Goal: Book appointment/travel/reservation

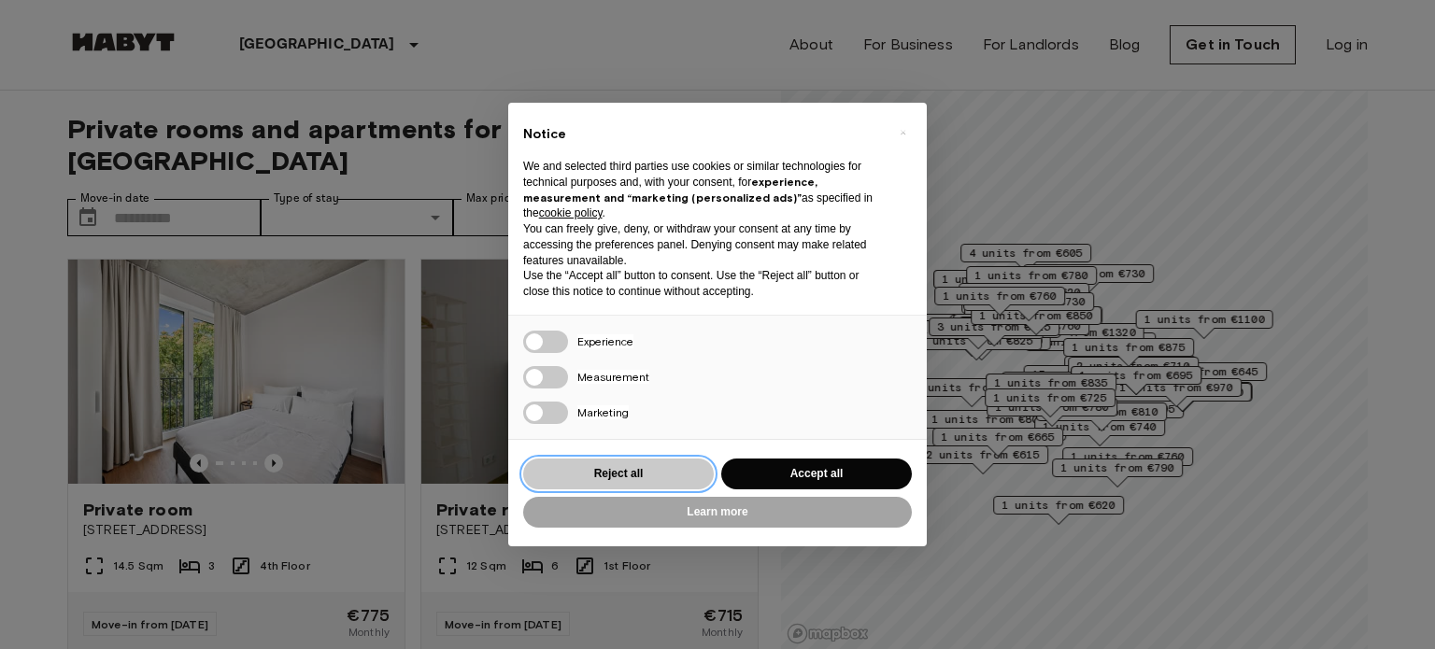
click at [647, 474] on button "Reject all" at bounding box center [618, 474] width 191 height 31
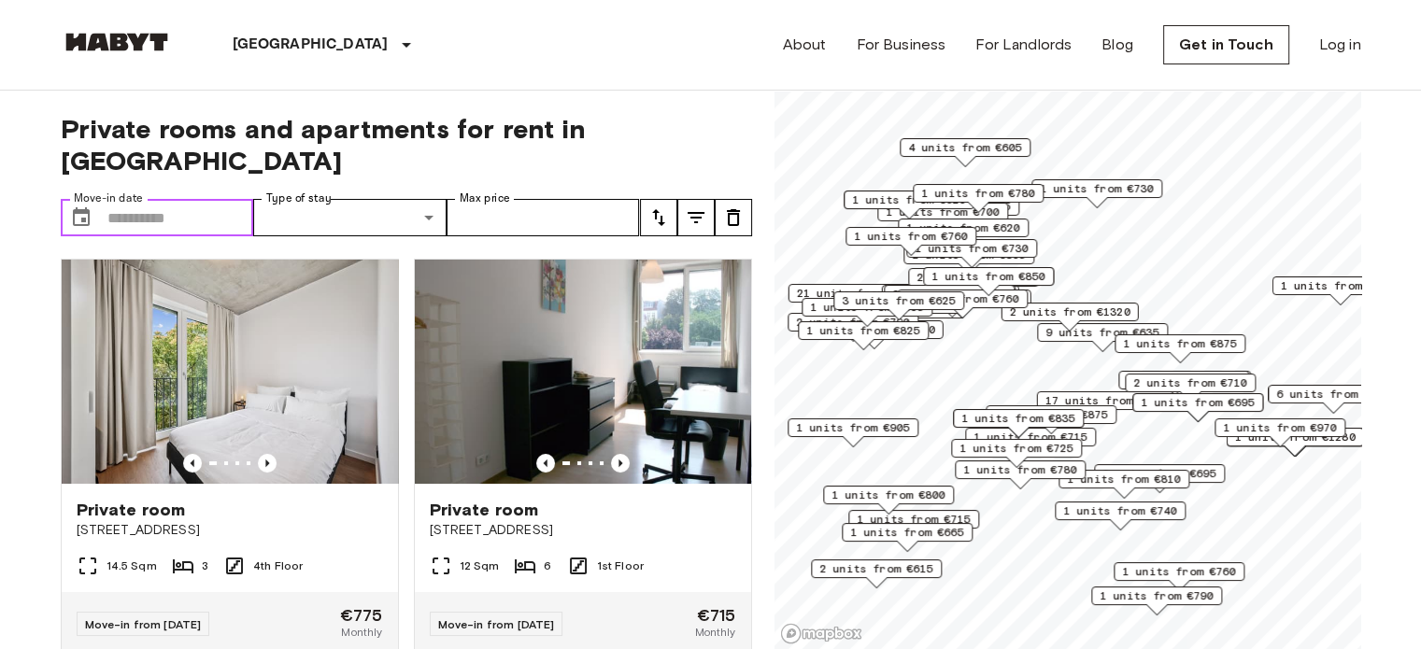
click at [198, 199] on input "Move-in date" at bounding box center [180, 217] width 147 height 37
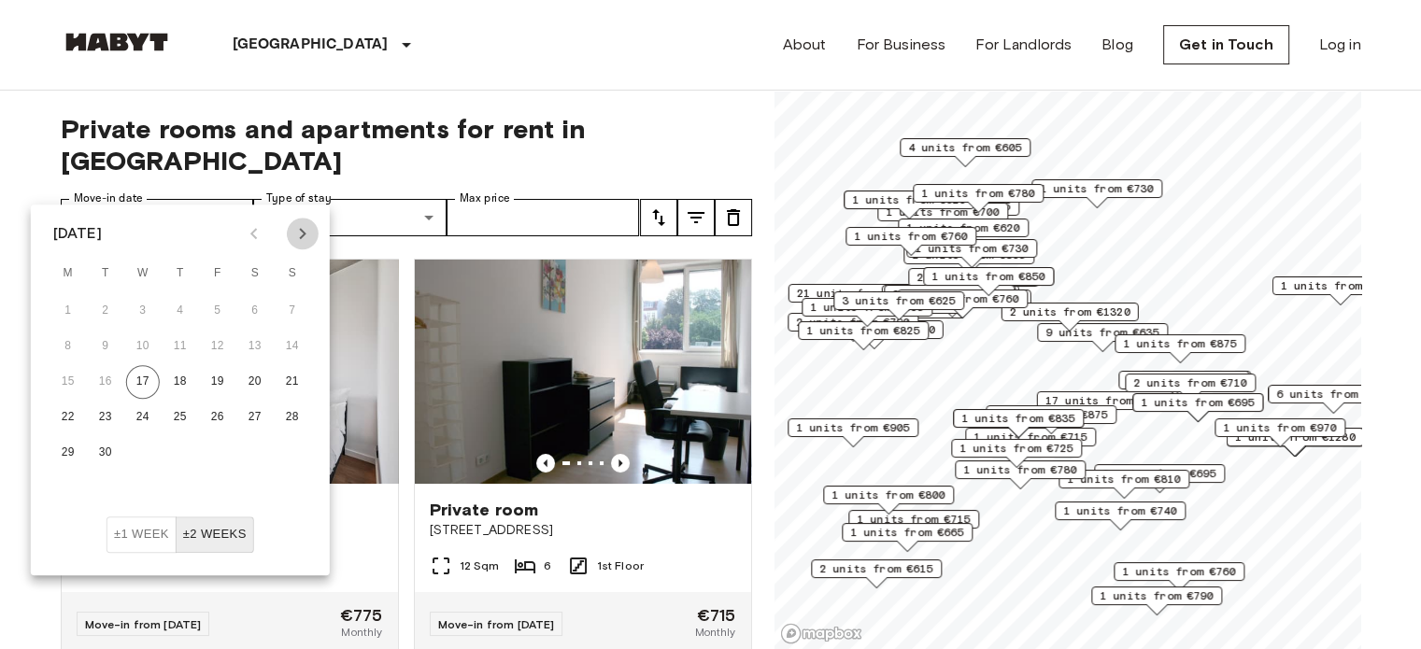
click at [306, 222] on icon "Next month" at bounding box center [303, 233] width 22 height 22
click at [148, 385] on button "15" at bounding box center [143, 382] width 34 height 34
type input "**********"
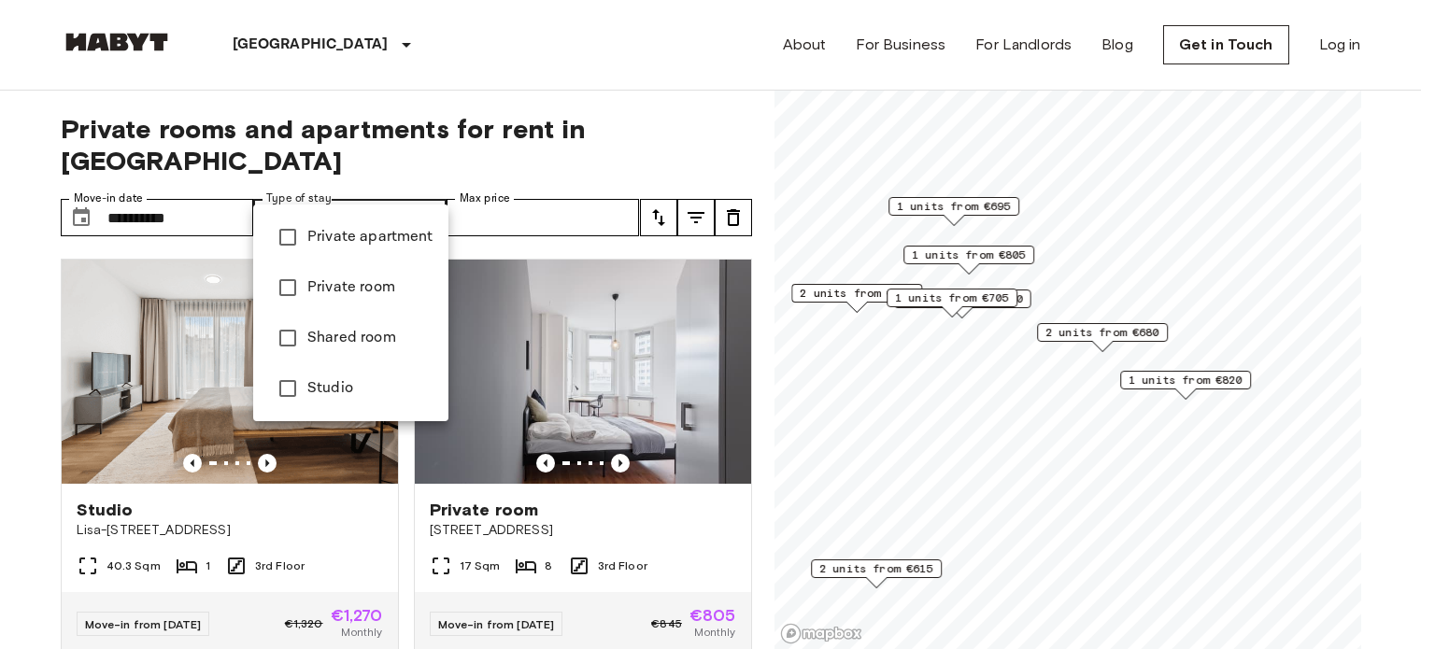
click at [363, 277] on span "Private room" at bounding box center [370, 288] width 126 height 22
type input "**********"
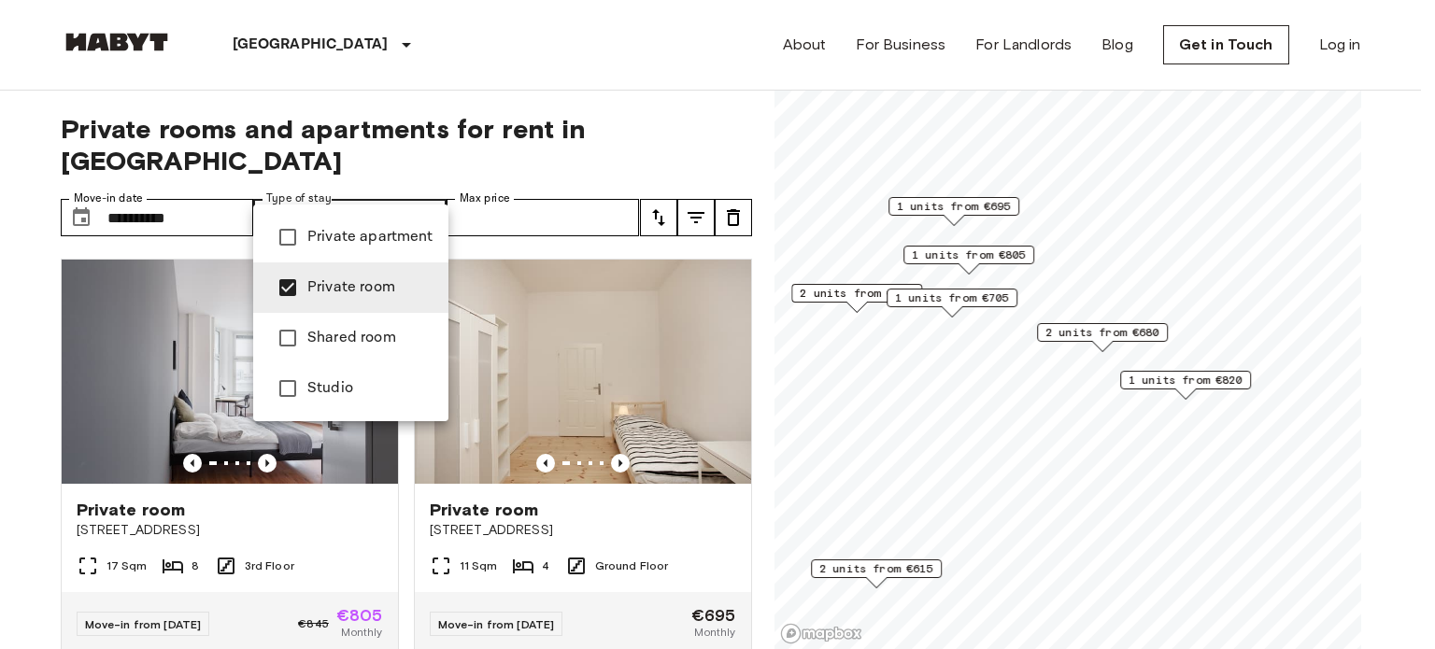
click at [614, 126] on div at bounding box center [717, 324] width 1435 height 649
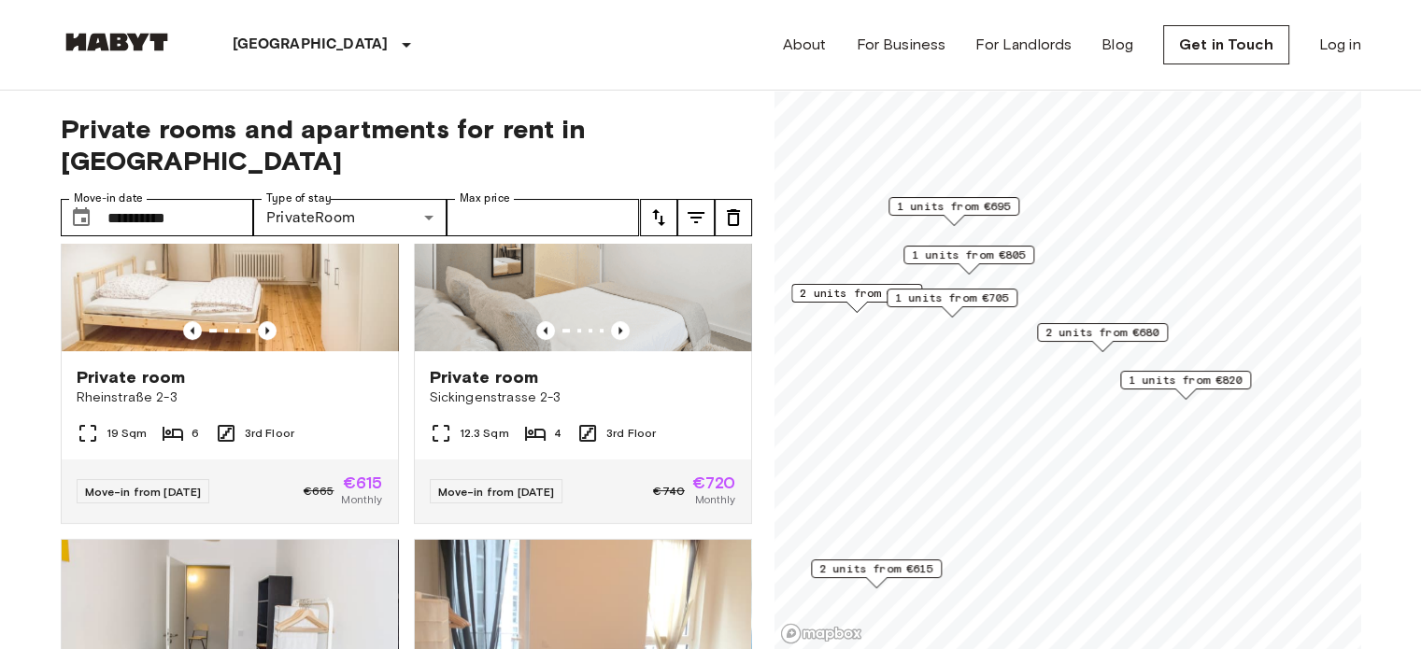
scroll to position [958, 0]
click at [280, 390] on span "Rheinstraße 2-3" at bounding box center [230, 399] width 306 height 19
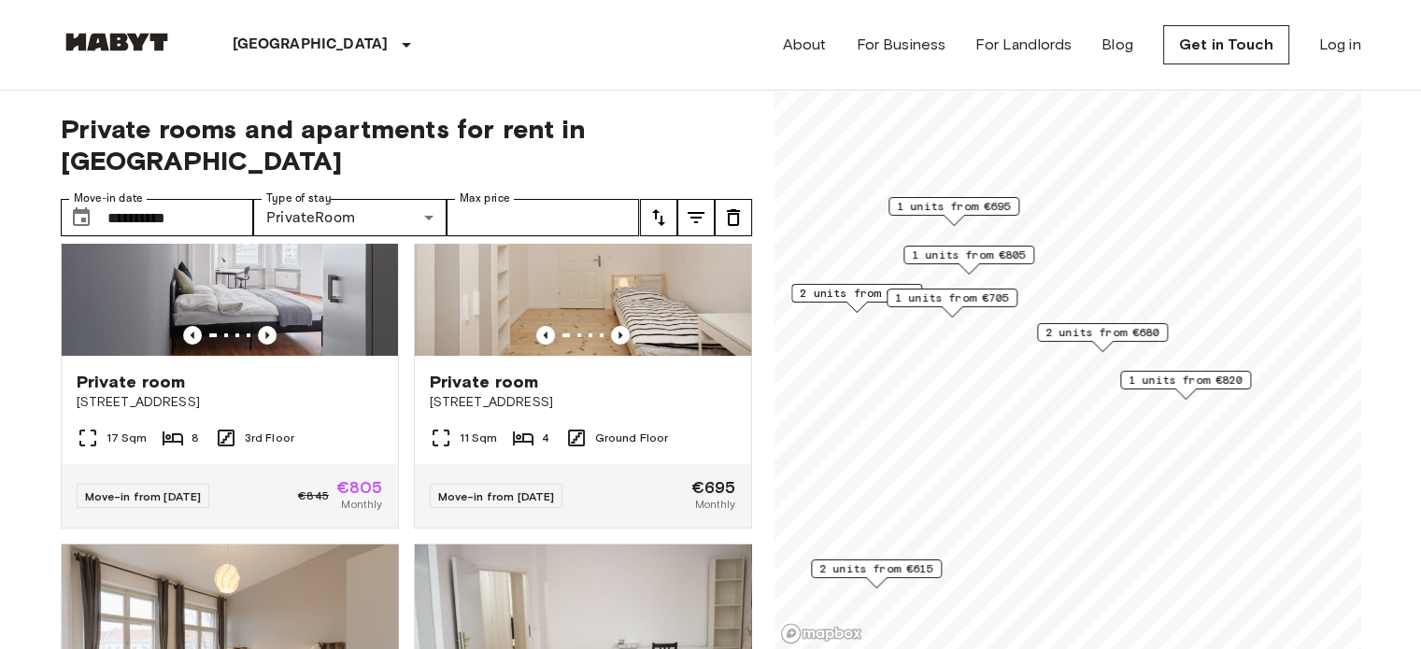
scroll to position [0, 0]
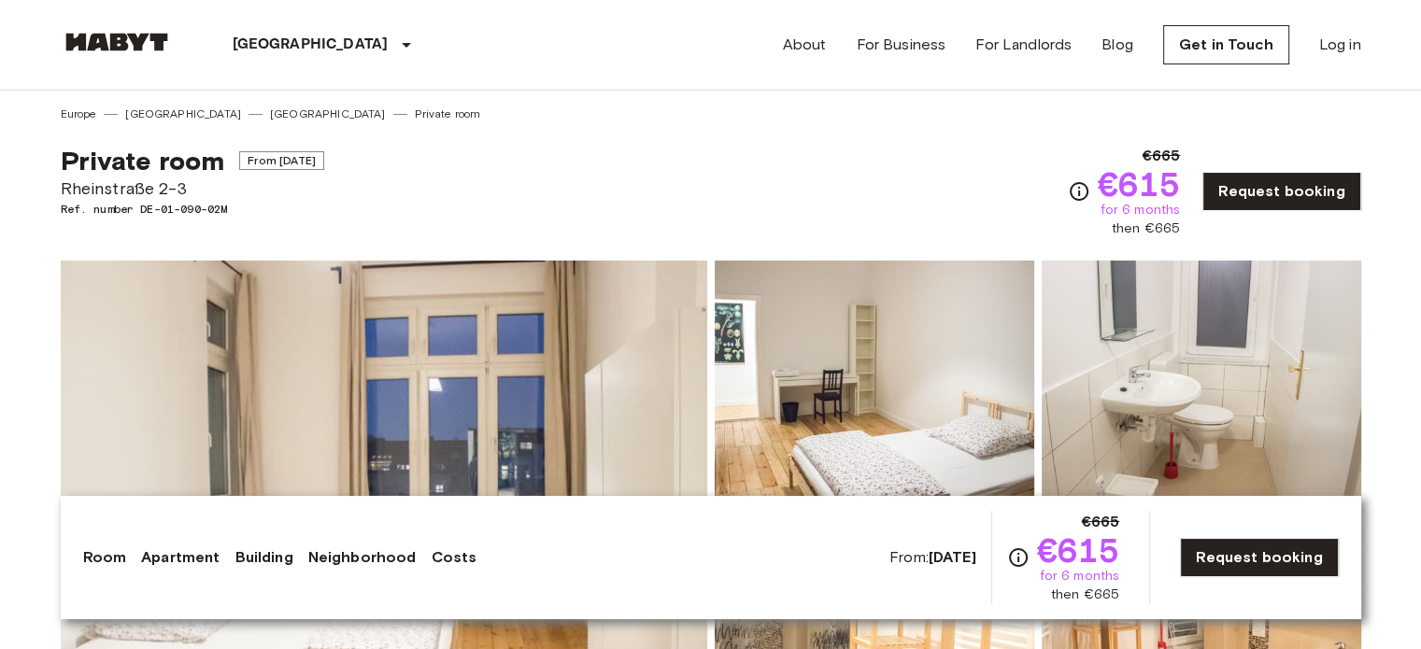
click at [546, 398] on img at bounding box center [384, 509] width 647 height 497
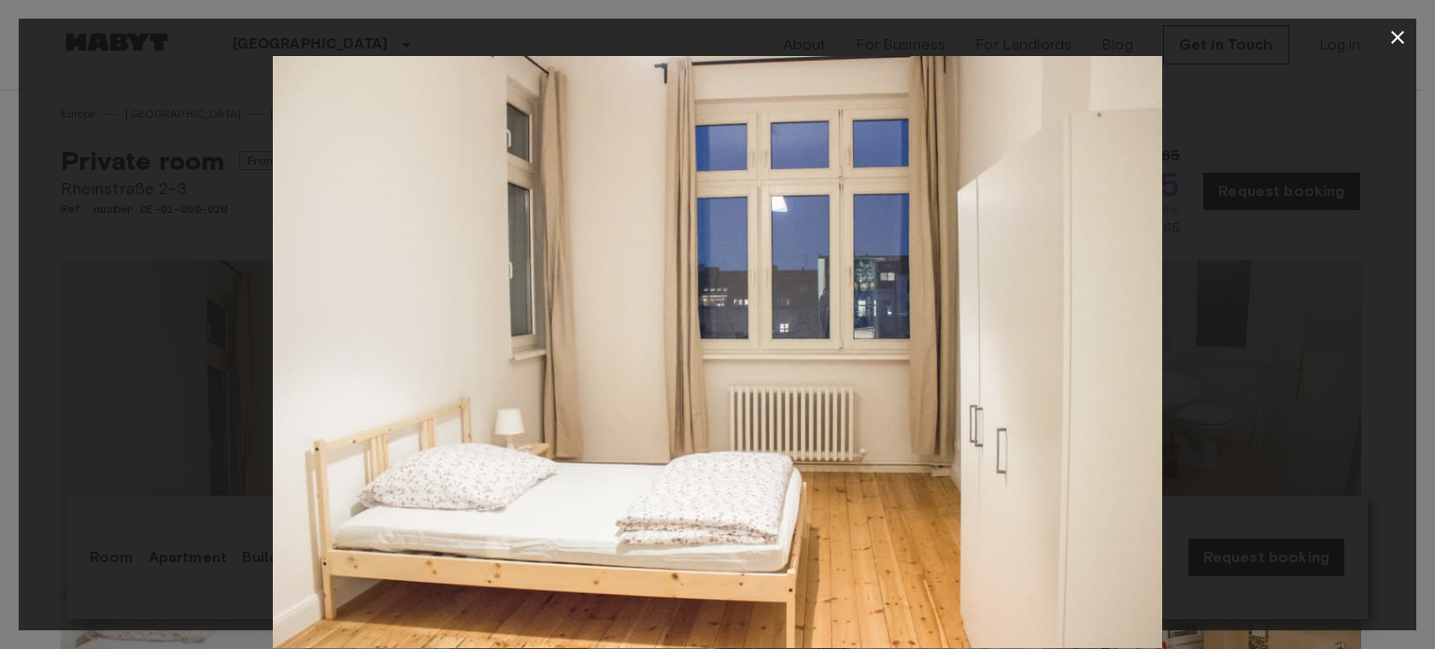
click at [1177, 340] on div at bounding box center [718, 352] width 1398 height 592
click at [1397, 41] on icon "button" at bounding box center [1398, 37] width 22 height 22
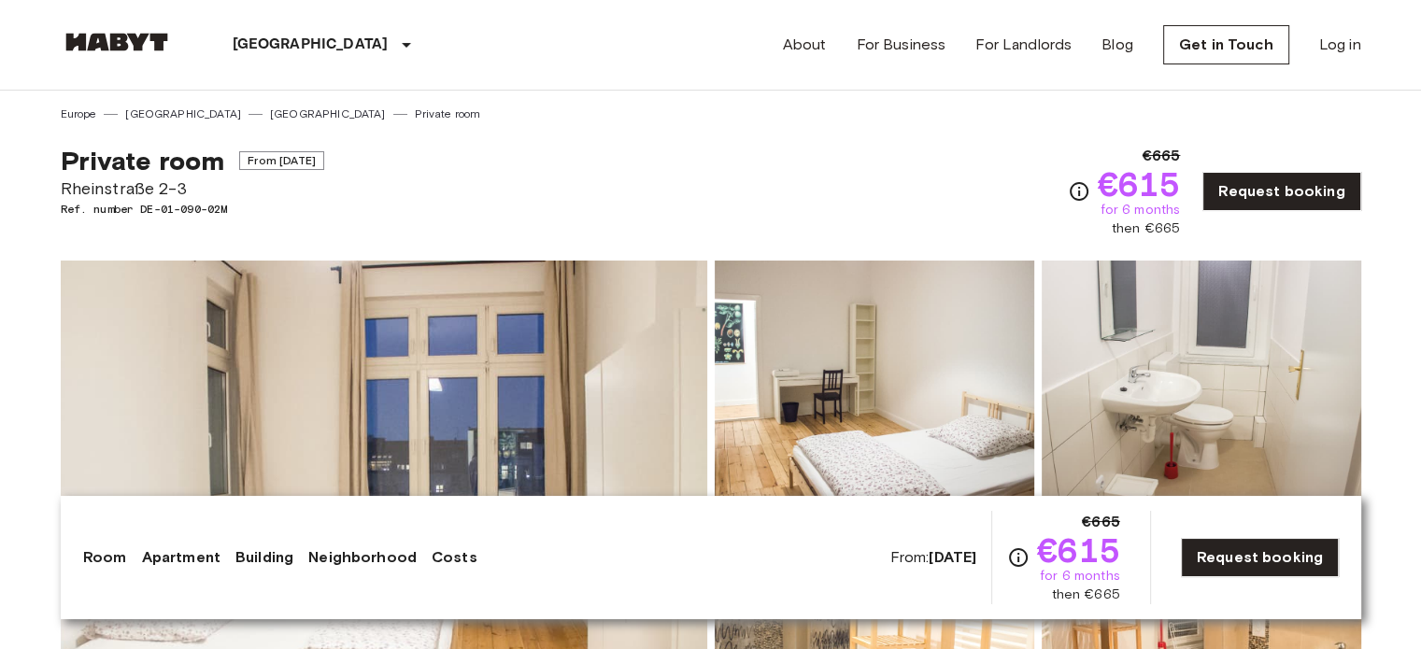
click at [804, 367] on img at bounding box center [875, 383] width 320 height 245
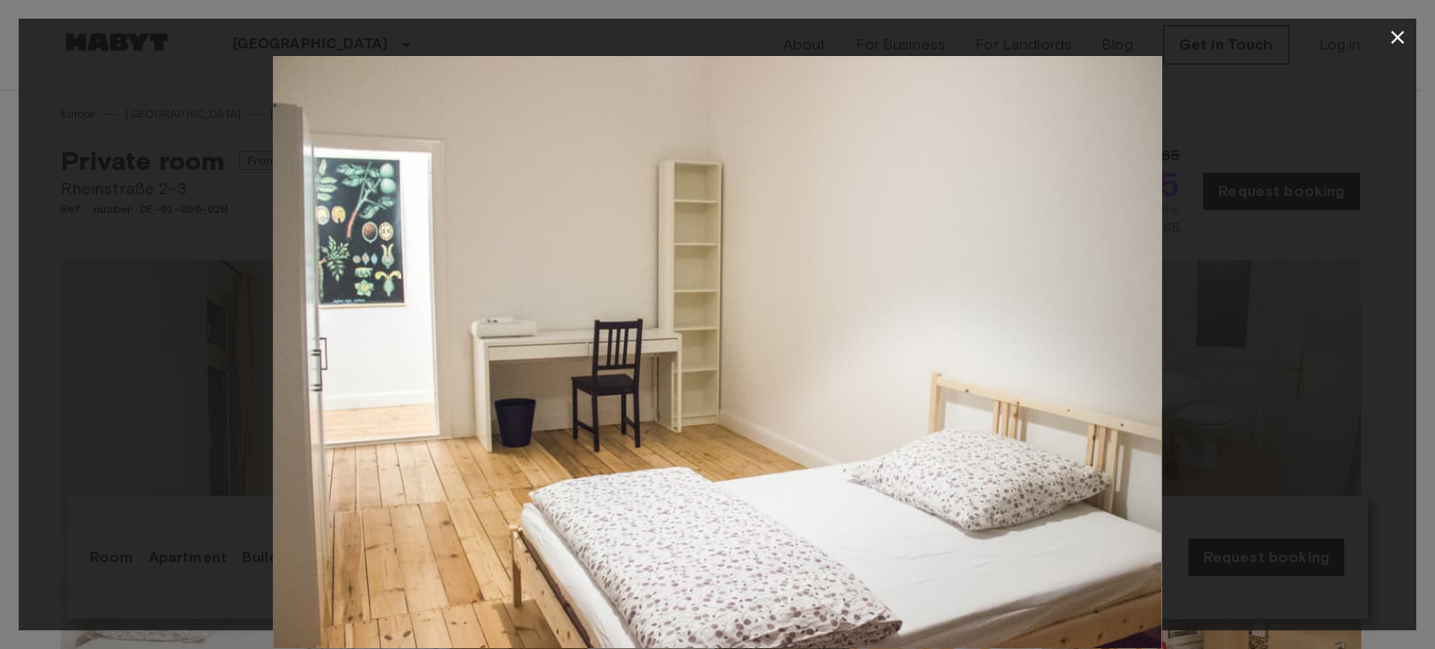
click at [899, 377] on img at bounding box center [718, 352] width 890 height 592
click at [1250, 334] on div at bounding box center [718, 352] width 1398 height 592
click at [1390, 40] on icon "button" at bounding box center [1398, 37] width 22 height 22
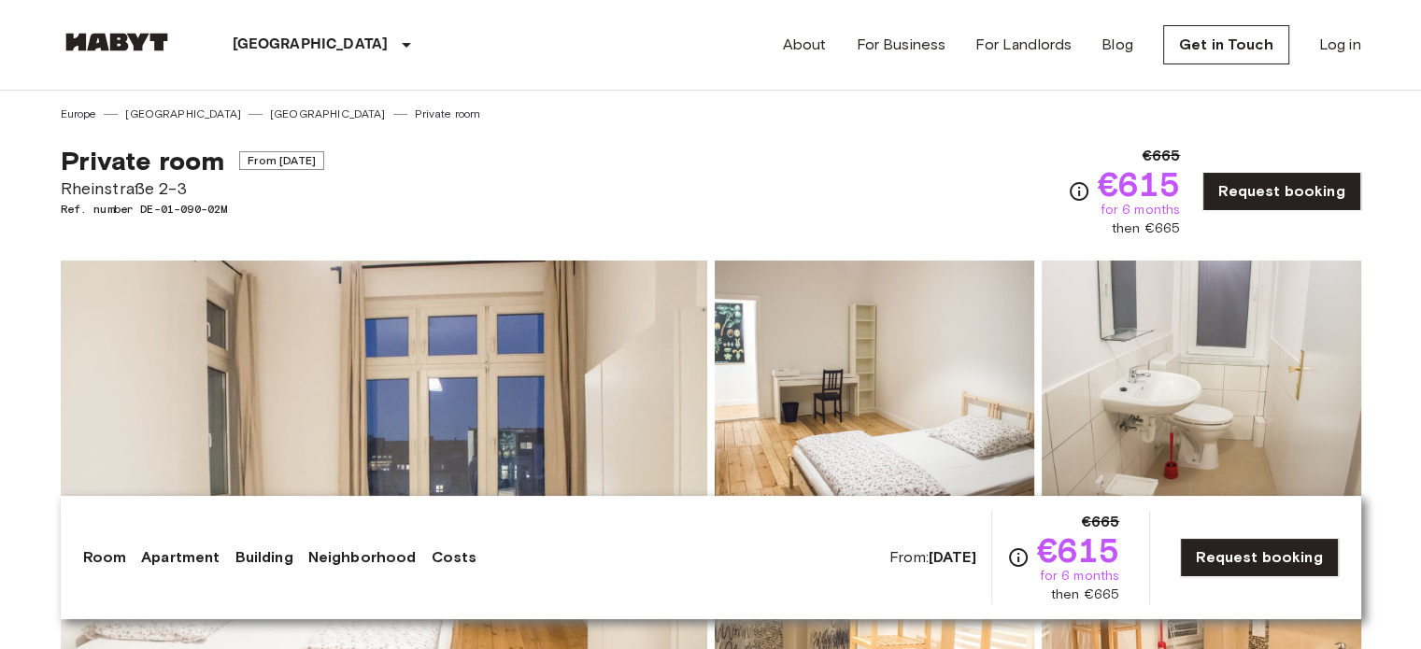
click at [1209, 395] on img at bounding box center [1202, 383] width 320 height 245
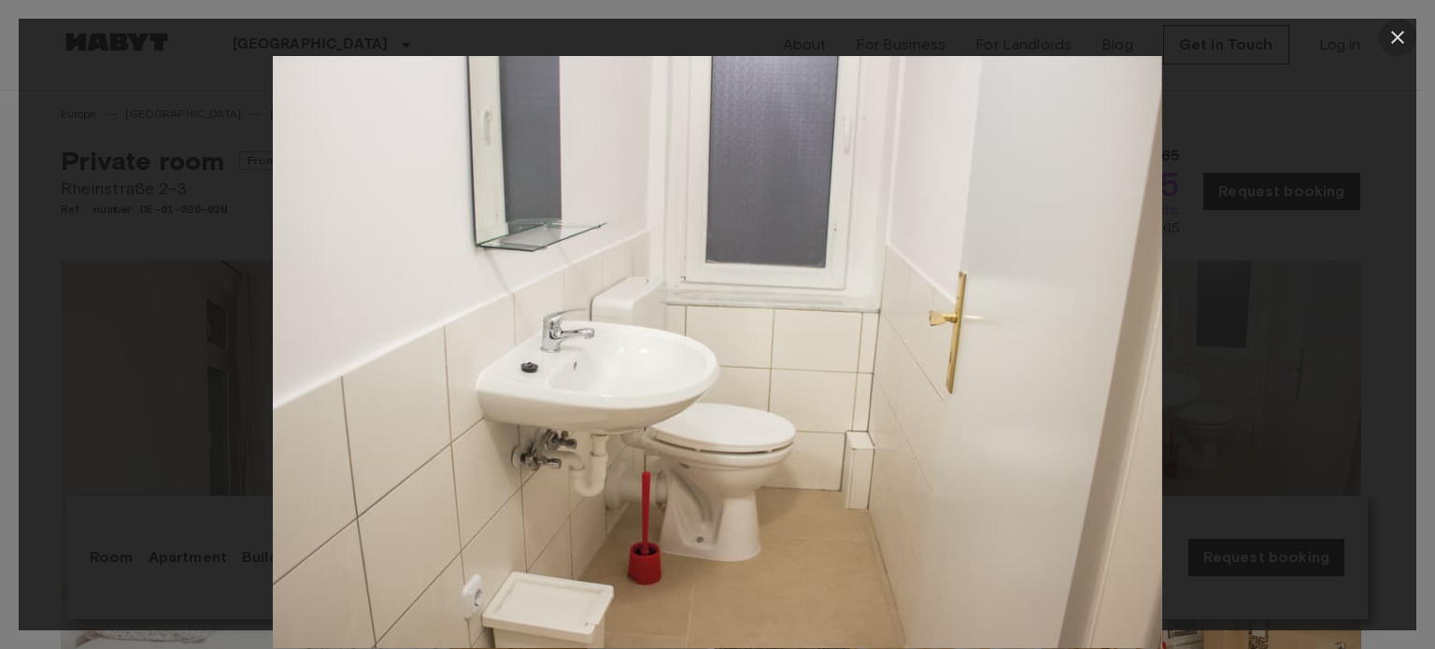
click at [1396, 48] on icon "button" at bounding box center [1398, 37] width 22 height 22
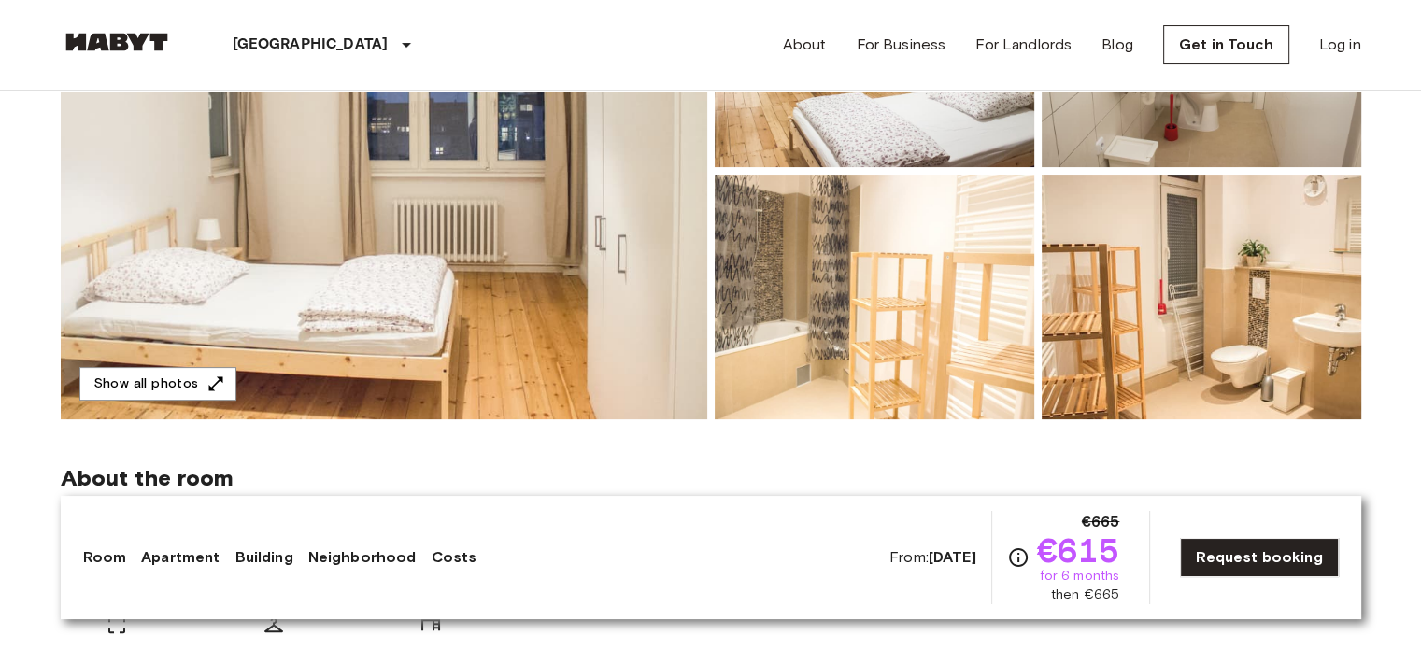
scroll to position [321, 0]
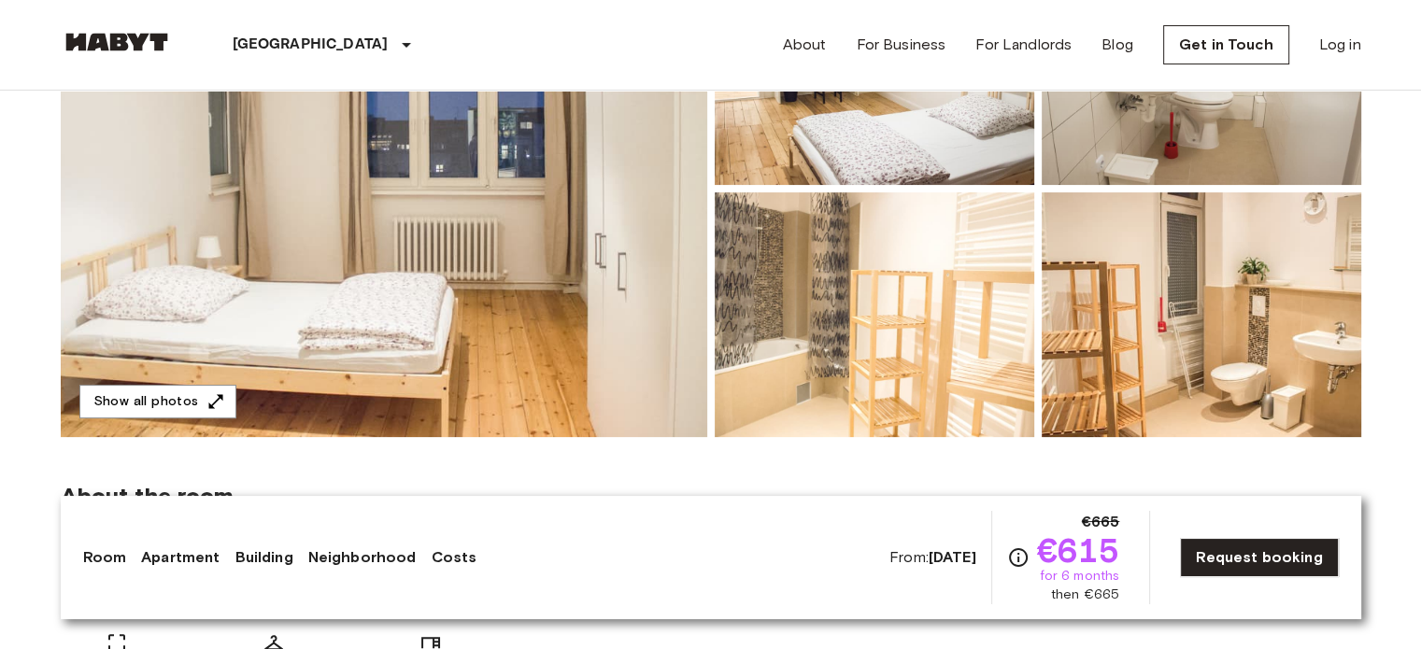
click at [908, 392] on img at bounding box center [875, 314] width 320 height 245
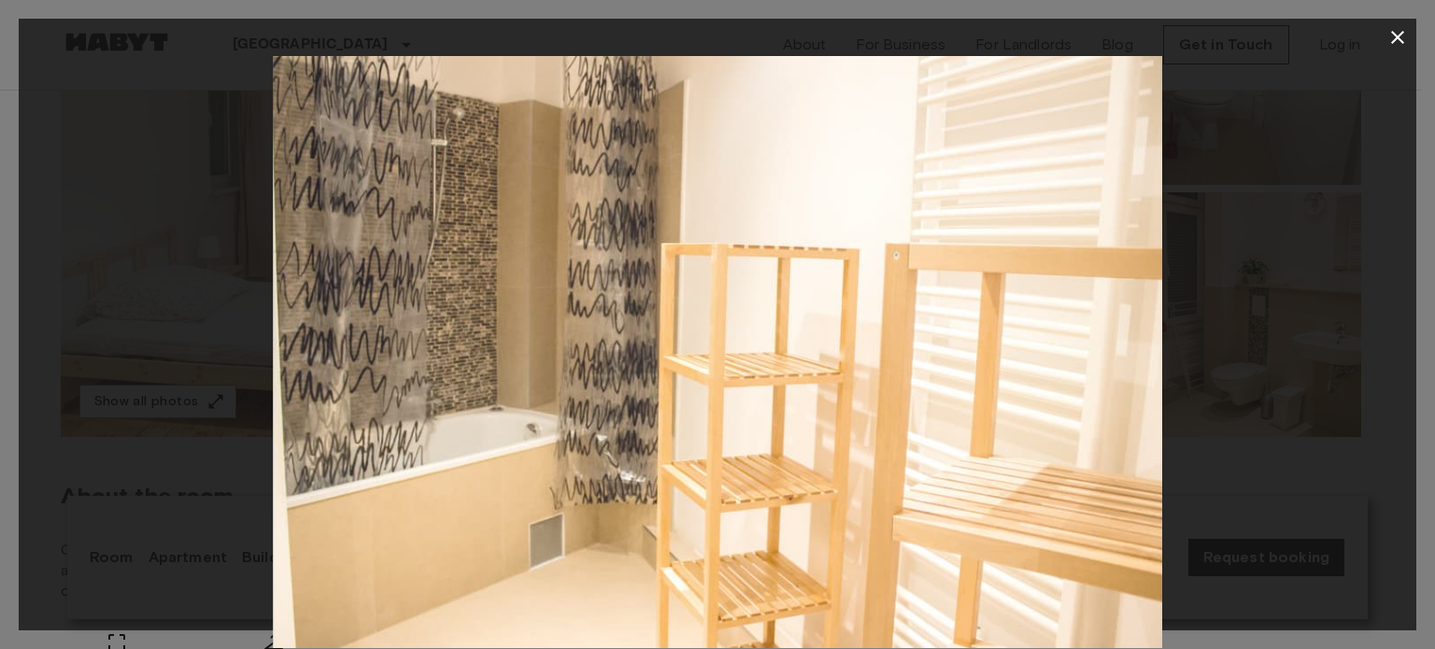
click at [1402, 36] on icon "button" at bounding box center [1398, 37] width 22 height 22
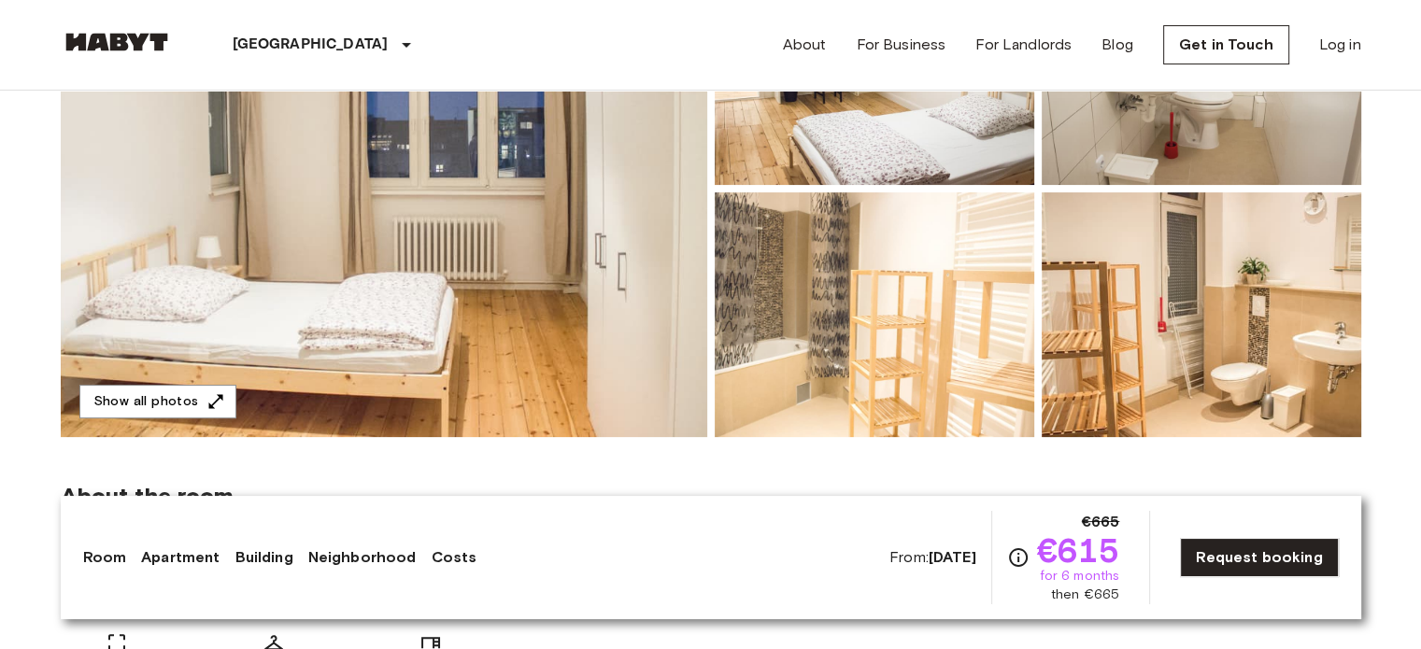
click at [1254, 321] on img at bounding box center [1202, 314] width 320 height 245
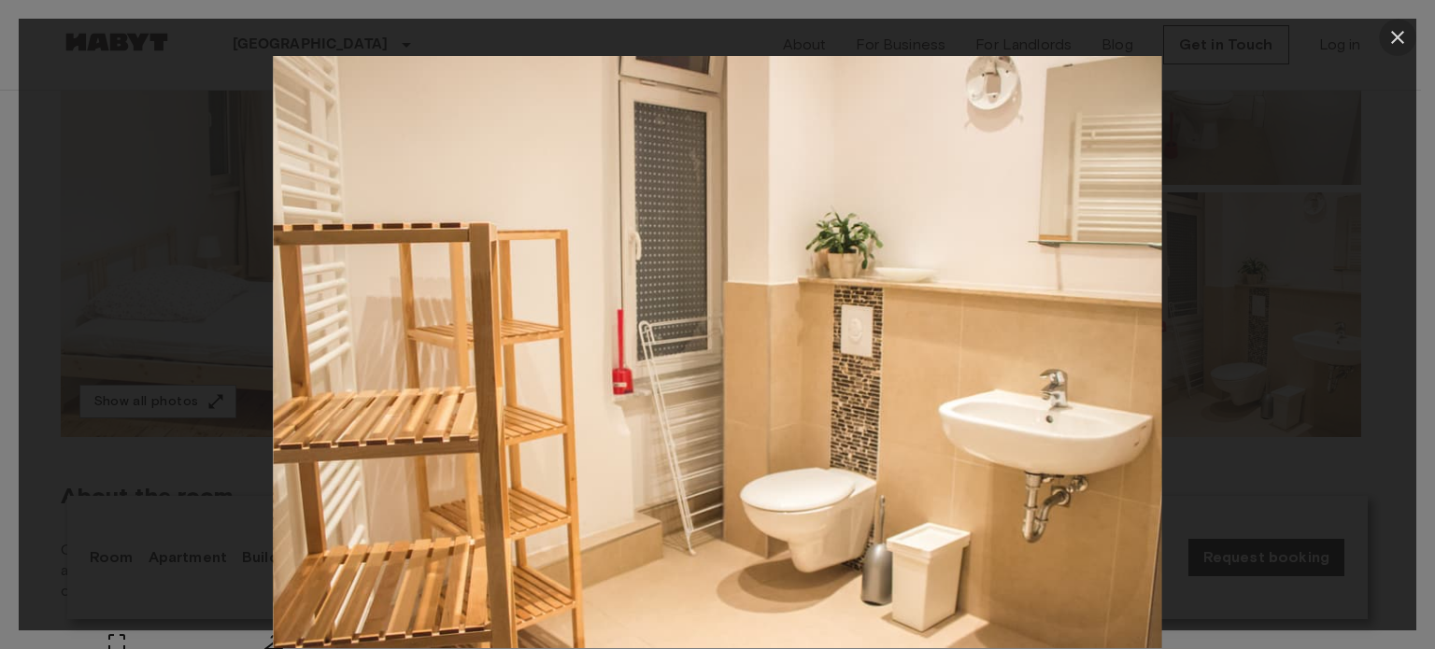
click at [1412, 33] on button "button" at bounding box center [1397, 37] width 37 height 37
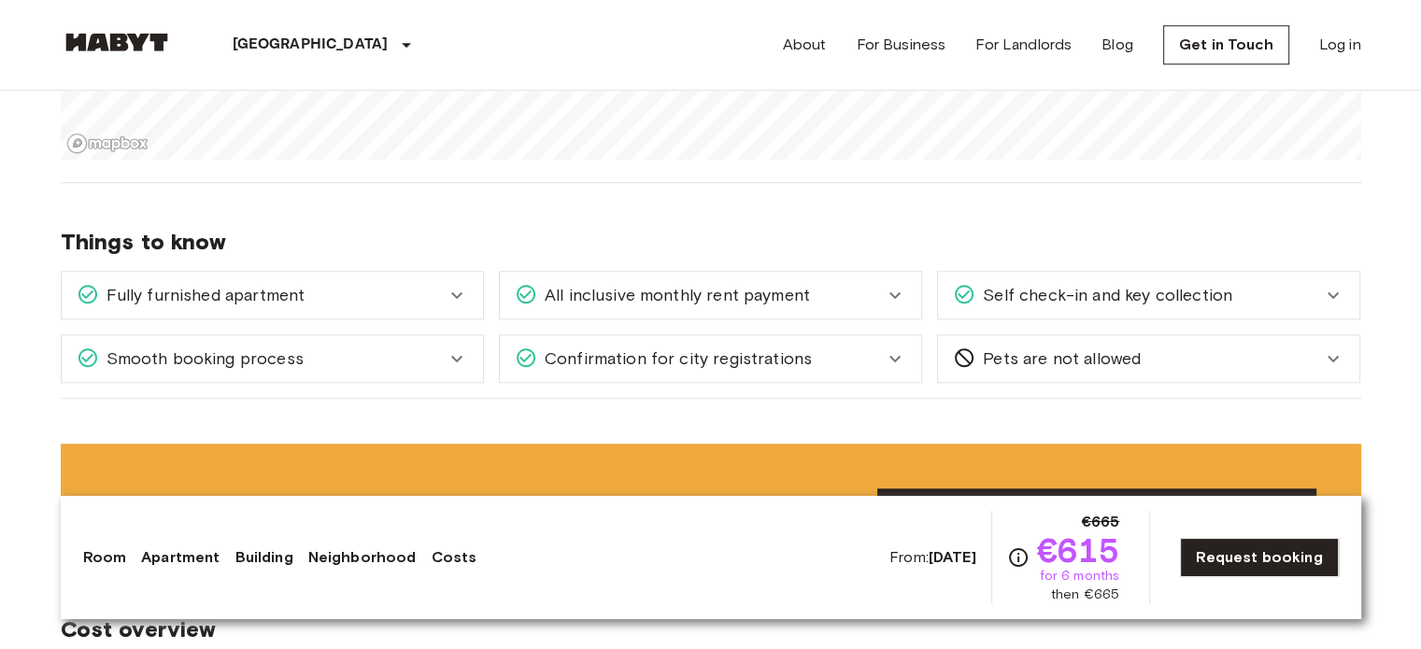
scroll to position [1630, 0]
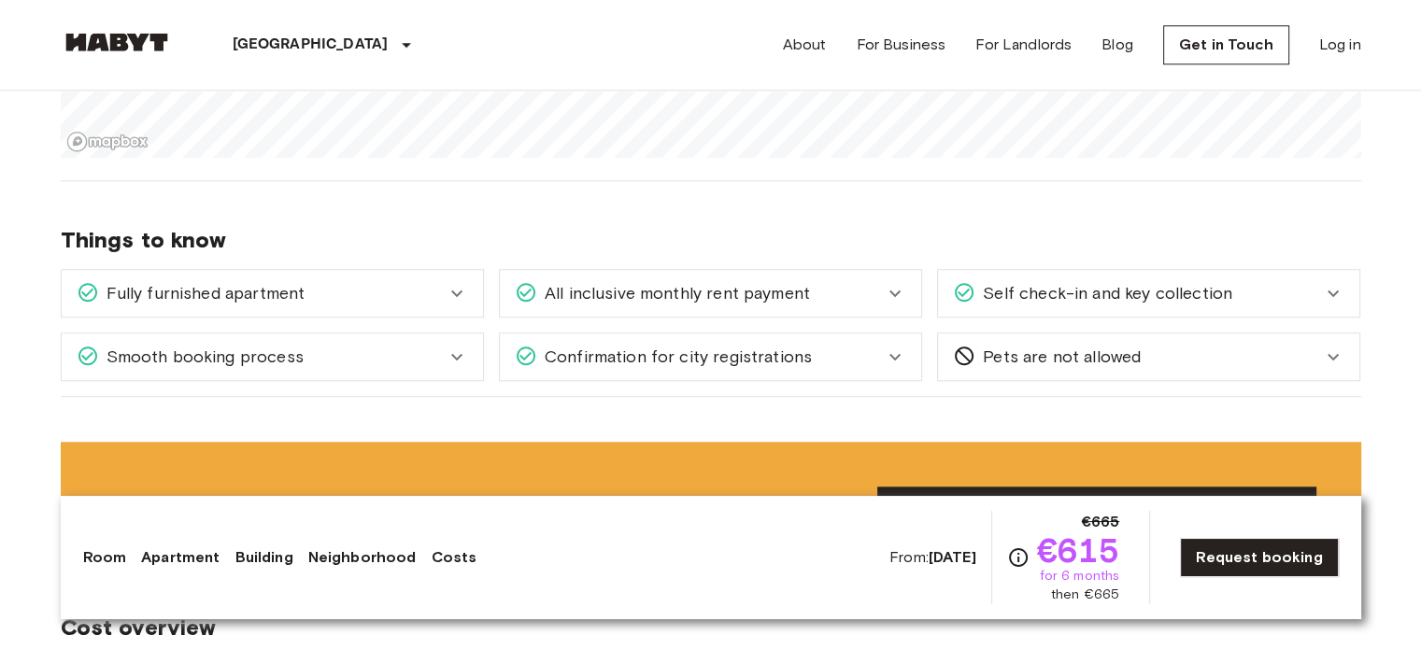
click at [1338, 292] on icon at bounding box center [1333, 293] width 22 height 22
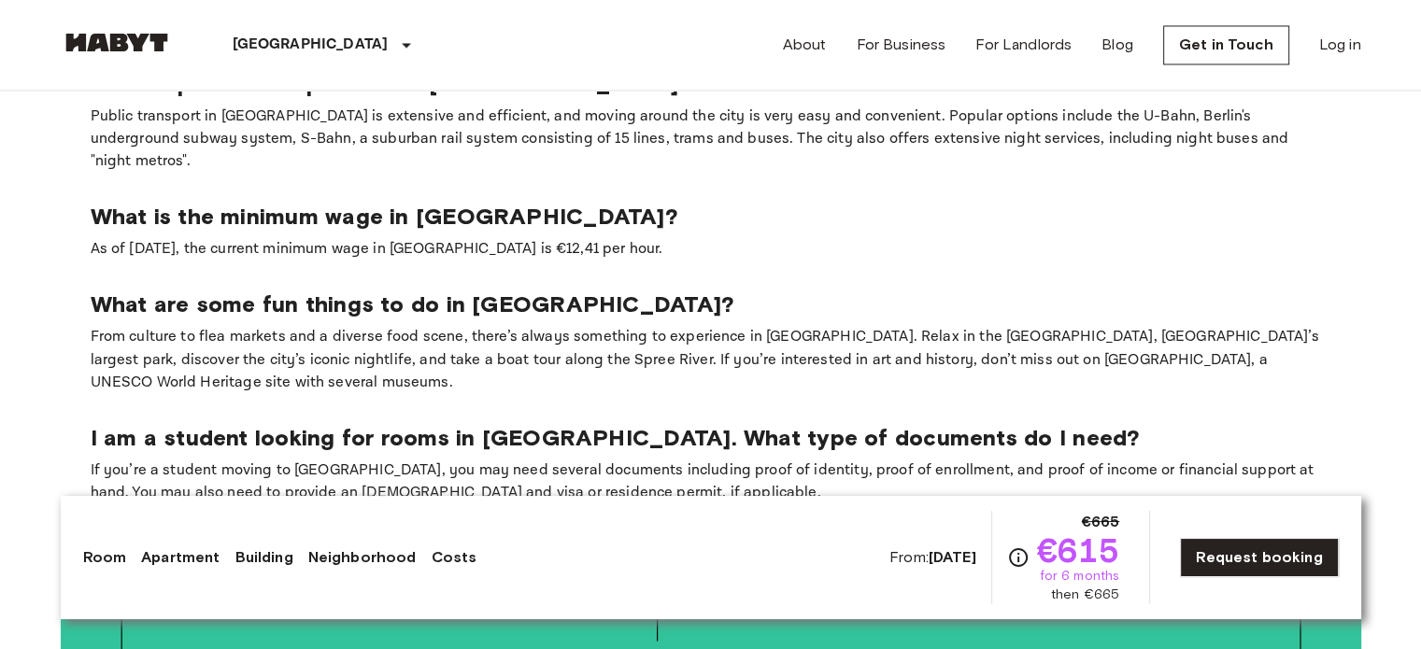
scroll to position [3207, 0]
